Goal: Task Accomplishment & Management: Use online tool/utility

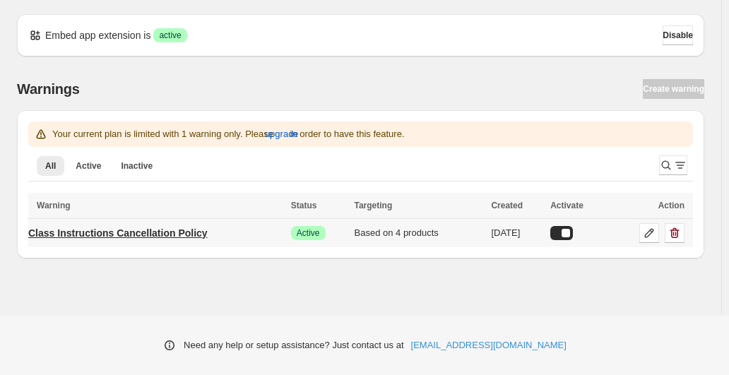
click at [173, 232] on p "Class Instructions Cancellation Policy" at bounding box center [117, 233] width 179 height 14
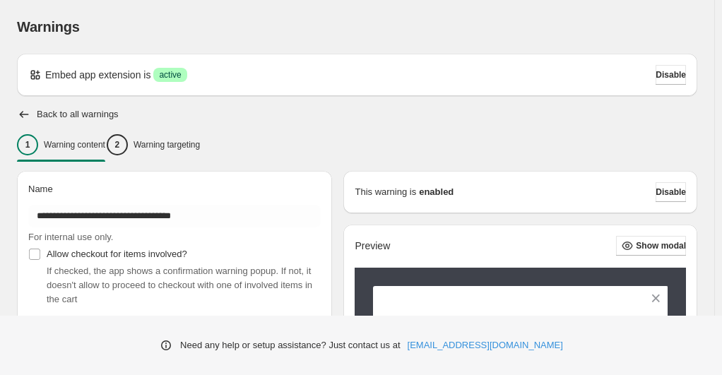
type input "**********"
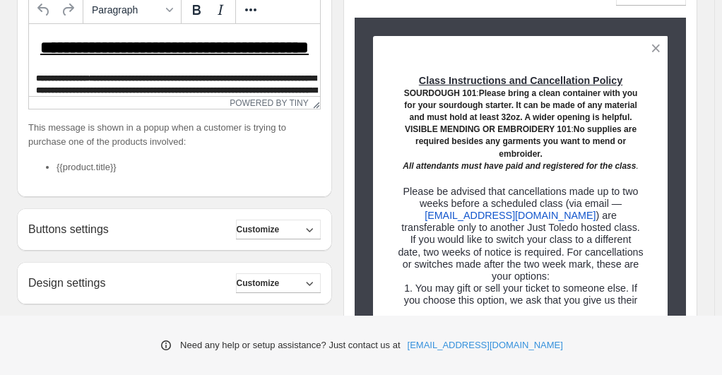
scroll to position [368, 0]
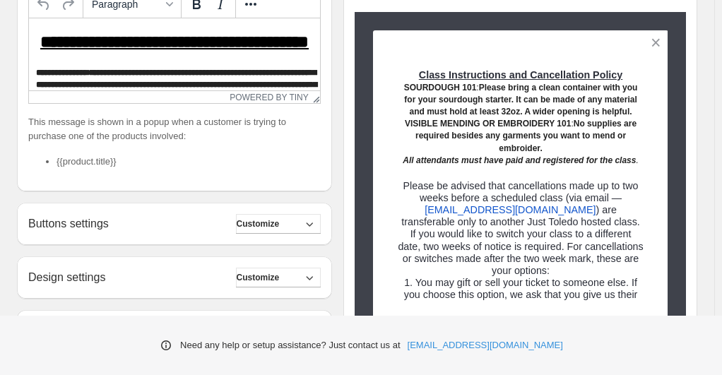
click at [119, 167] on li "{{product.title}}" at bounding box center [189, 162] width 264 height 14
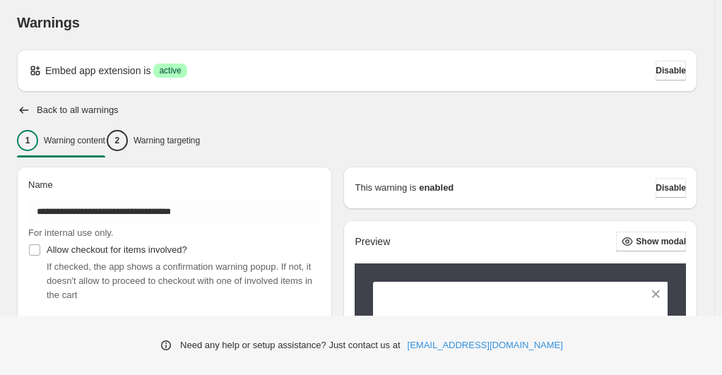
scroll to position [0, 0]
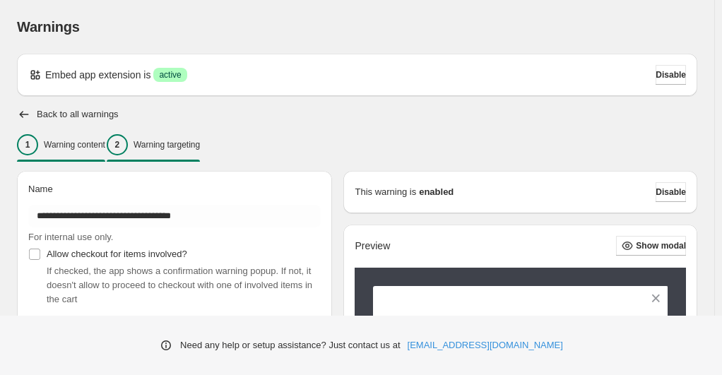
click at [128, 147] on div "2" at bounding box center [117, 144] width 21 height 21
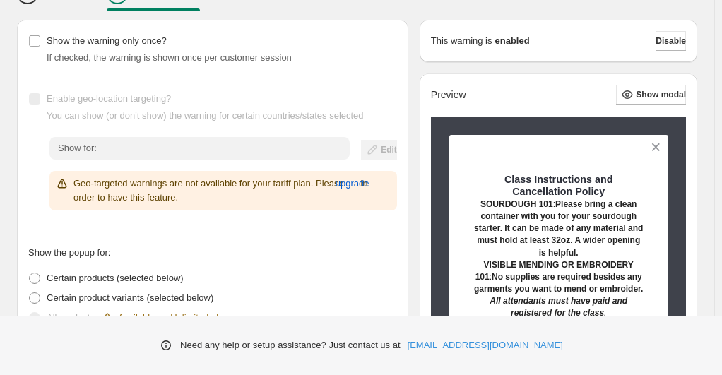
scroll to position [151, 0]
click at [363, 35] on div "Show the warning only once? If checked, the warning is shown once per customer …" at bounding box center [212, 48] width 369 height 34
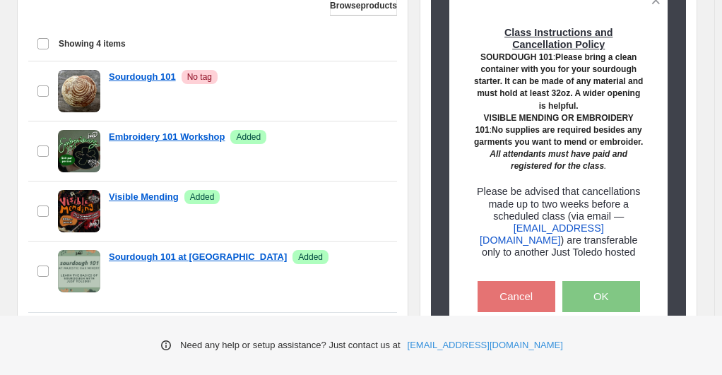
scroll to position [590, 0]
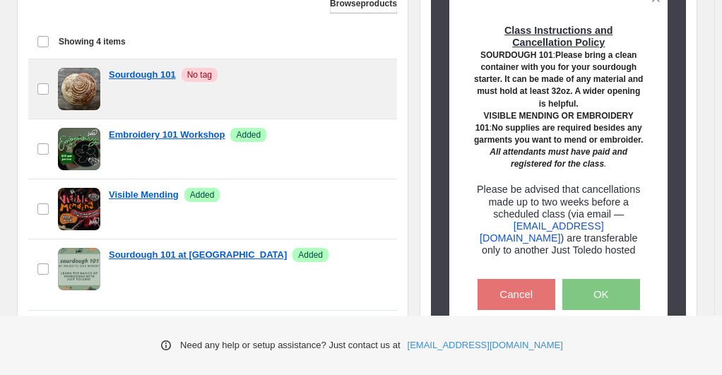
click at [202, 71] on span "No tag" at bounding box center [199, 74] width 25 height 11
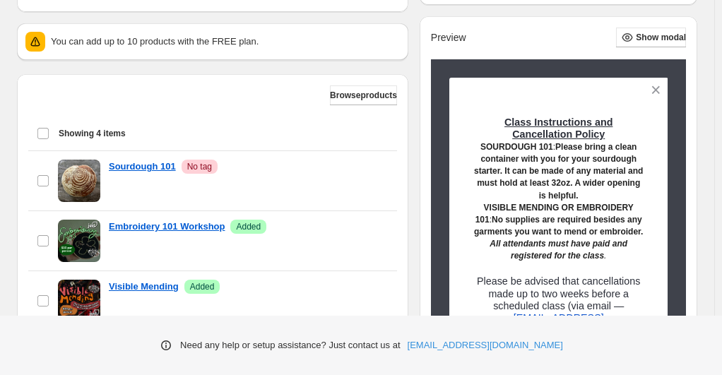
scroll to position [500, 0]
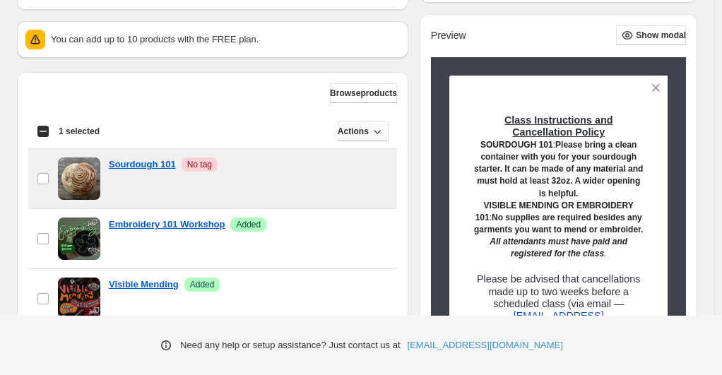
click at [371, 133] on icon "button" at bounding box center [377, 131] width 14 height 14
click at [348, 160] on span "Remove" at bounding box center [359, 160] width 34 height 11
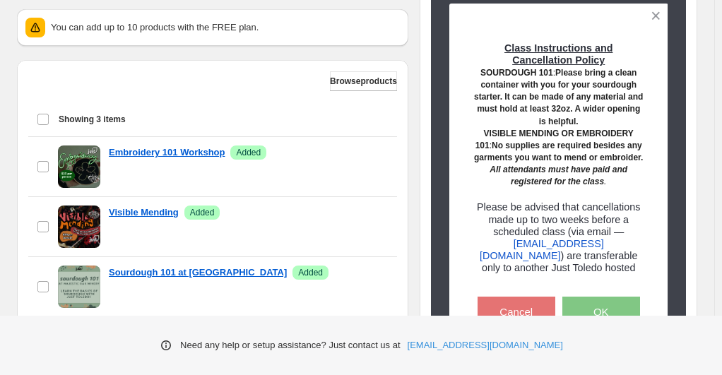
scroll to position [524, 0]
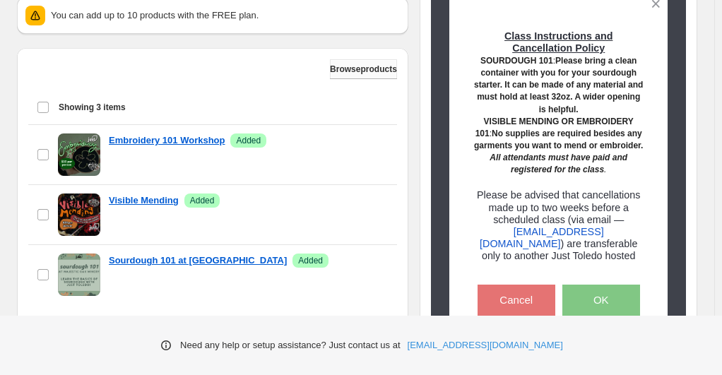
click at [350, 66] on span "Browse products" at bounding box center [363, 69] width 67 height 11
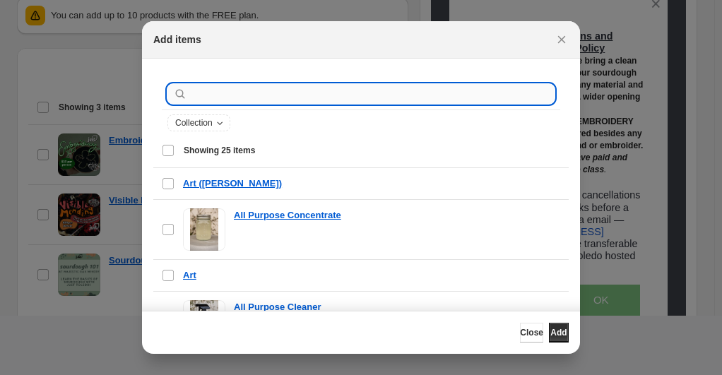
click at [234, 88] on input ":r19:" at bounding box center [372, 94] width 365 height 20
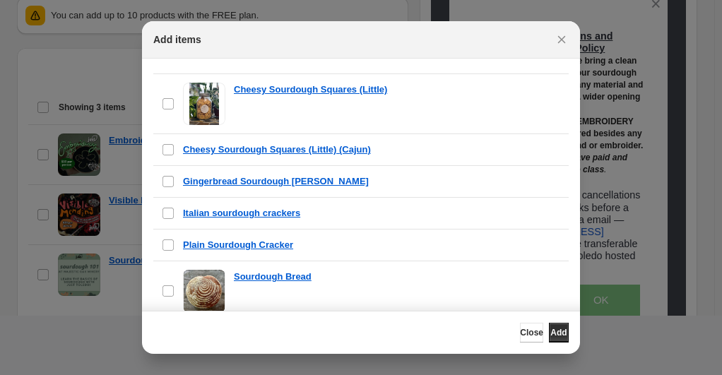
scroll to position [0, 0]
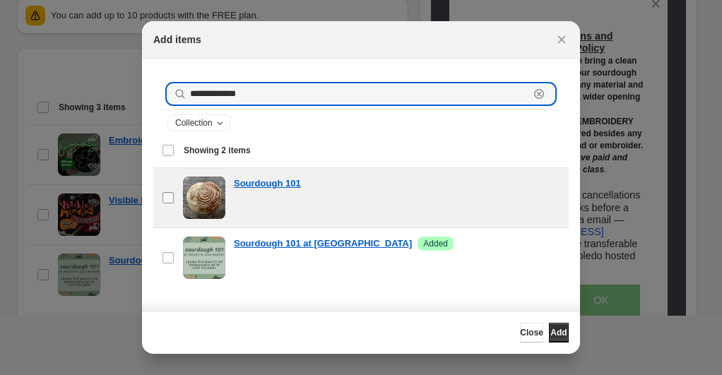
type input "**********"
click at [170, 202] on span ":r19:" at bounding box center [168, 197] width 13 height 13
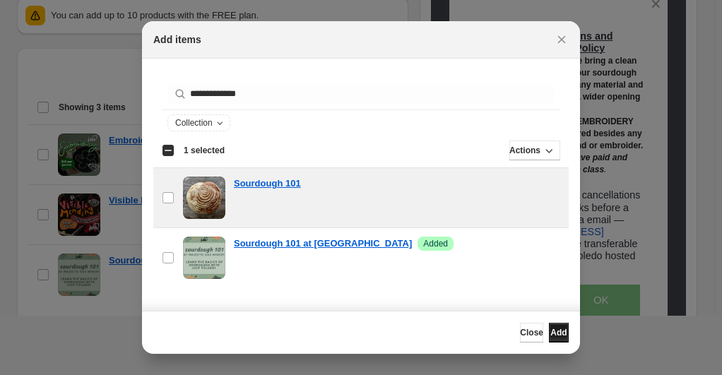
click at [551, 329] on span "Add" at bounding box center [558, 332] width 16 height 11
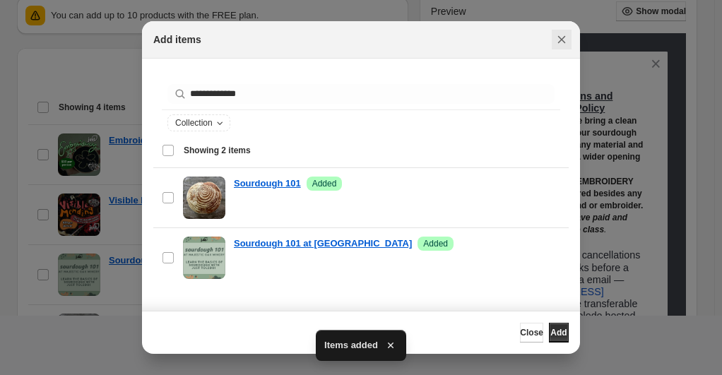
click at [564, 40] on icon "Close" at bounding box center [562, 40] width 14 height 14
